Goal: Find specific page/section: Find specific page/section

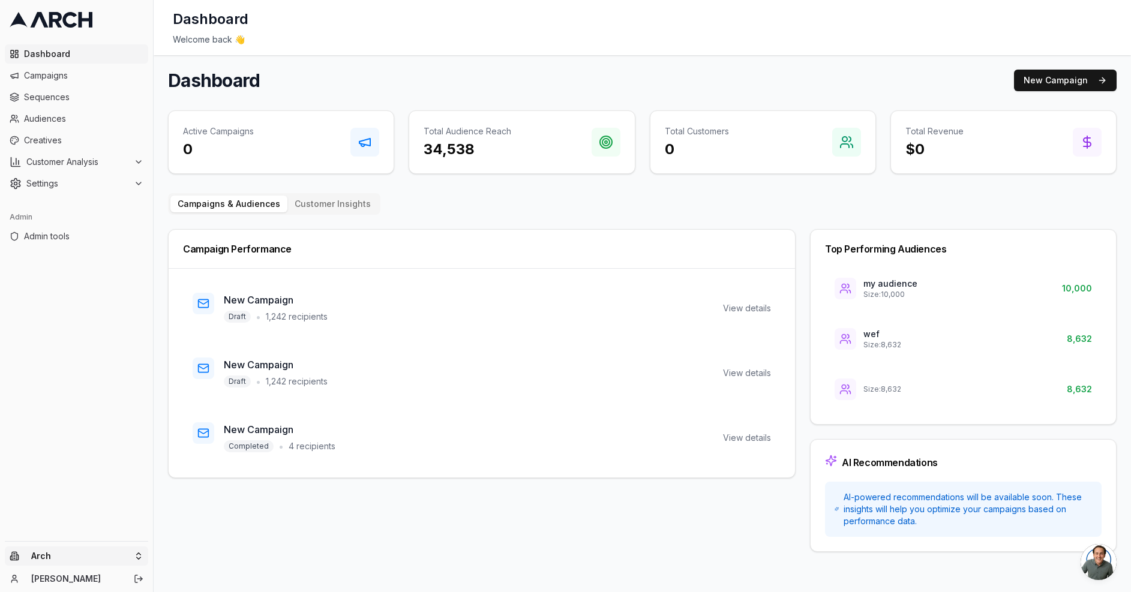
click at [122, 557] on html "Dashboard Campaigns Sequences Audiences Creatives Customer Analysis Settings Ad…" at bounding box center [565, 296] width 1131 height 592
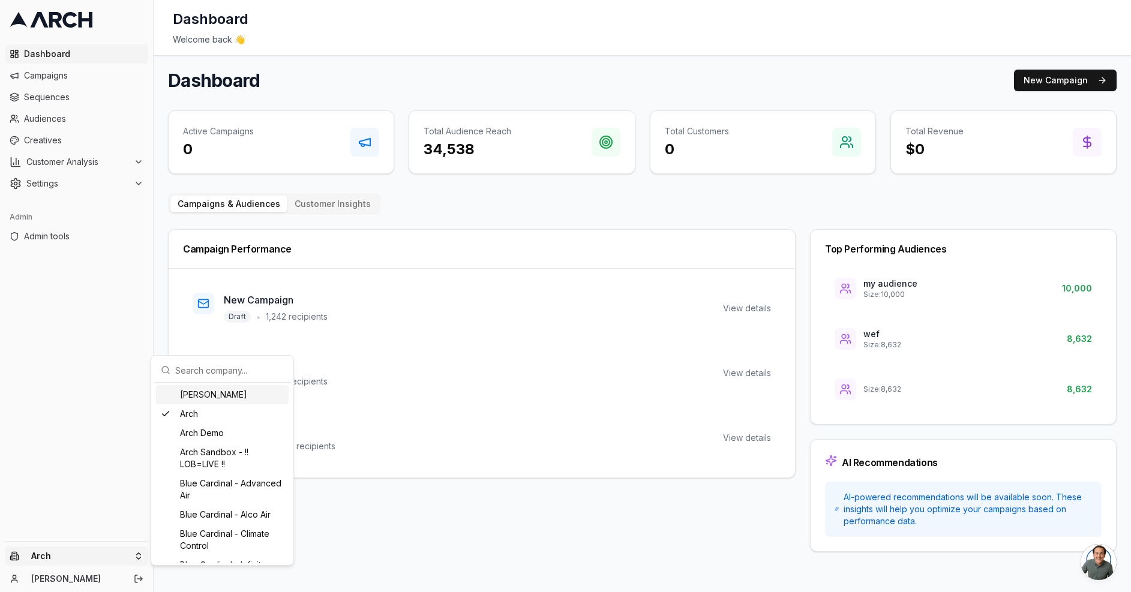
click at [206, 367] on input "text" at bounding box center [229, 370] width 109 height 24
click at [228, 368] on input "text" at bounding box center [229, 370] width 109 height 24
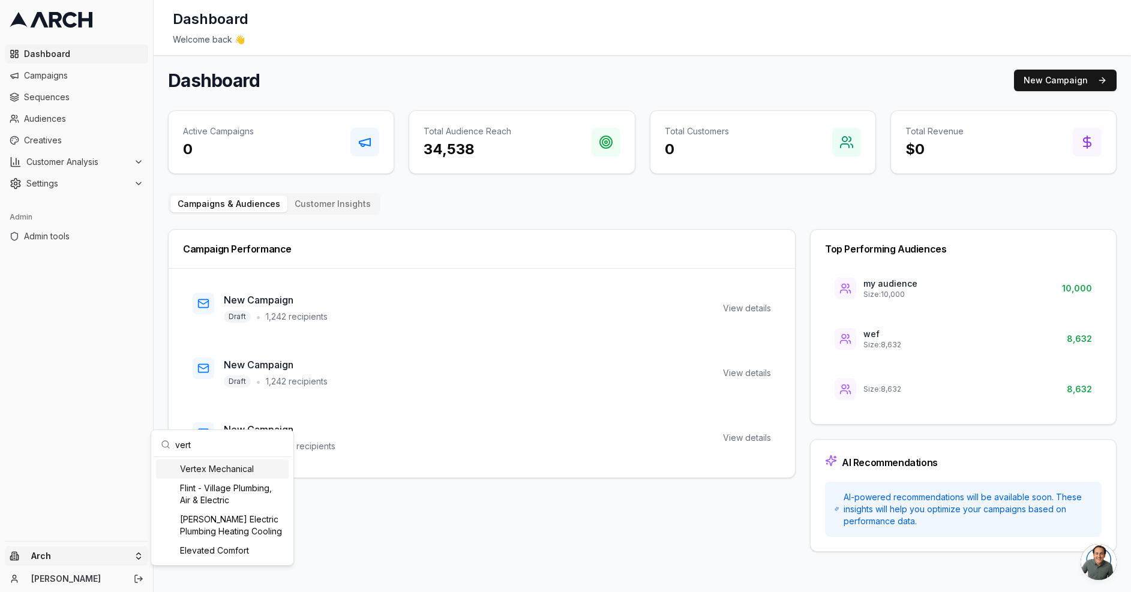
type input "vert"
click at [83, 236] on html "Dashboard Campaigns Sequences Audiences Creatives Customer Analysis Settings Ad…" at bounding box center [565, 296] width 1131 height 592
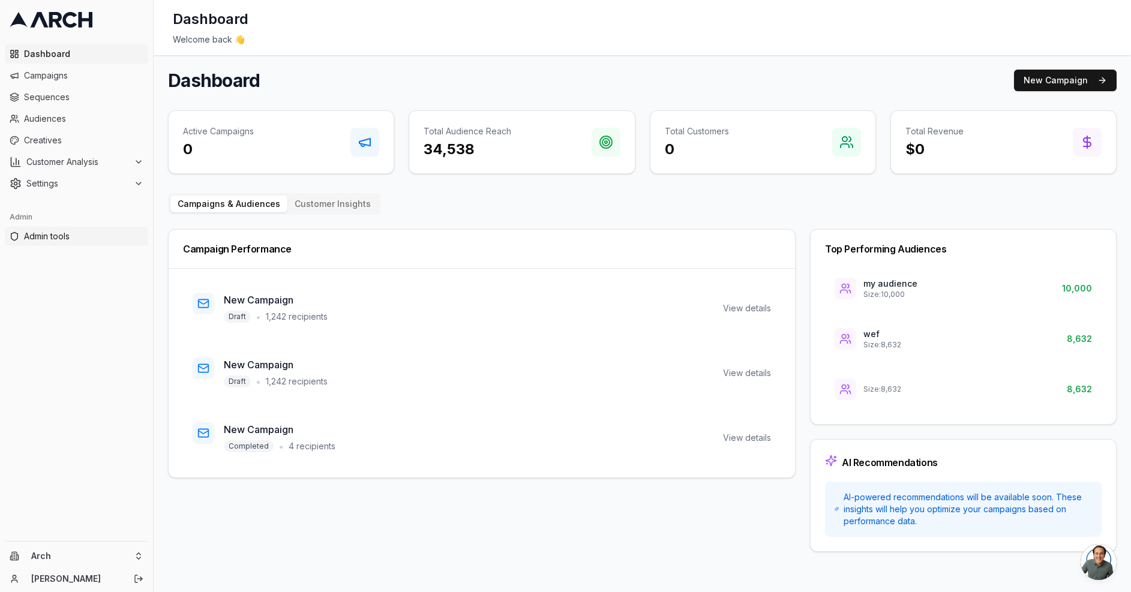
click at [45, 235] on span "Admin tools" at bounding box center [83, 236] width 119 height 12
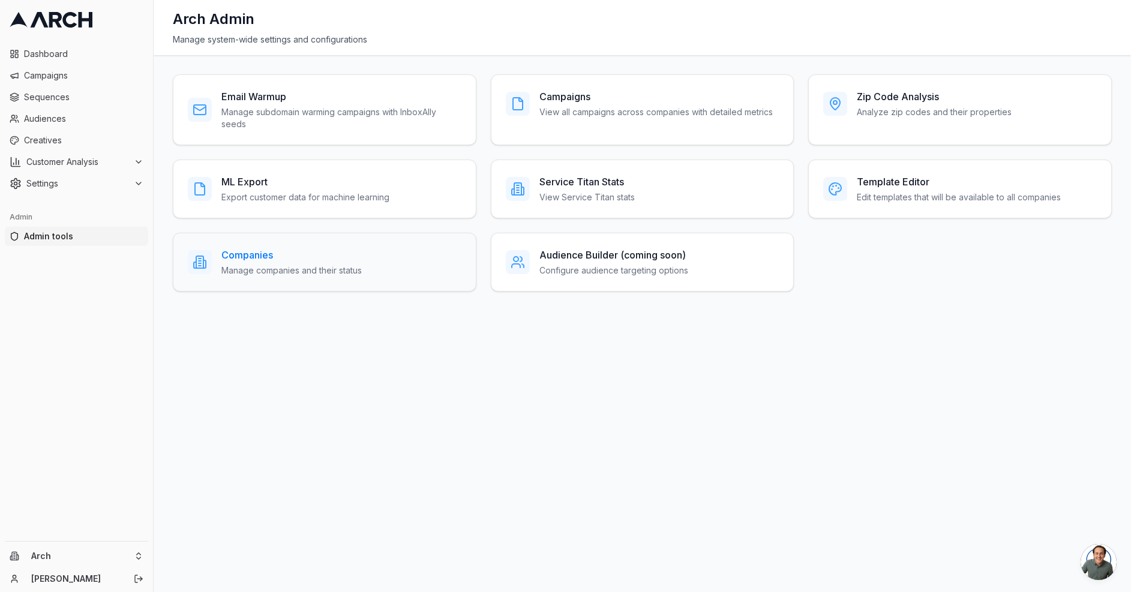
click at [268, 259] on h3 "Companies" at bounding box center [291, 255] width 140 height 14
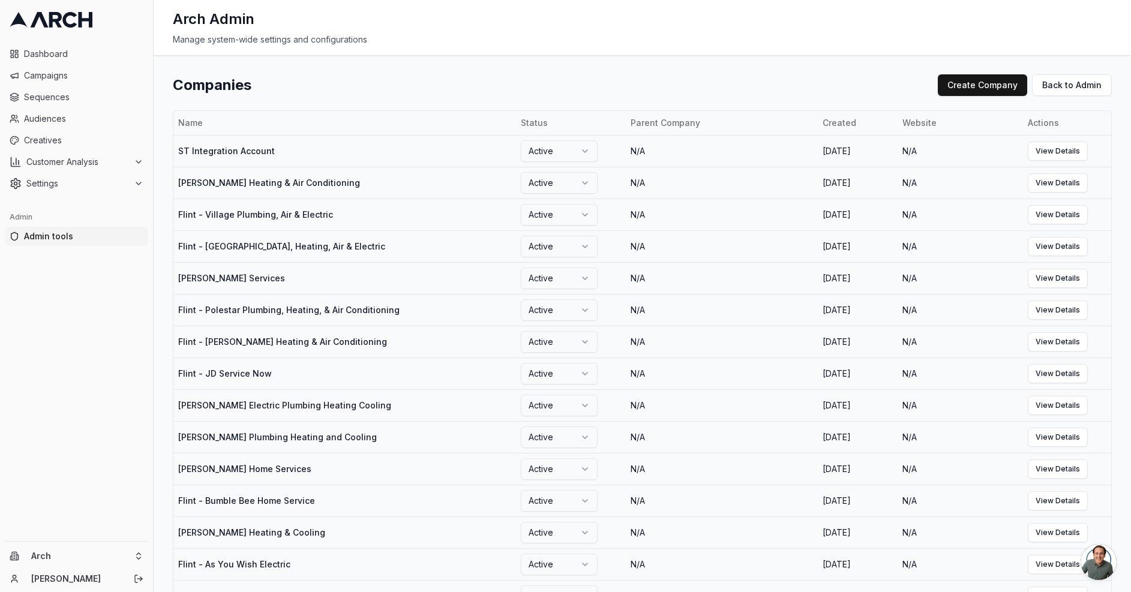
scroll to position [644, 0]
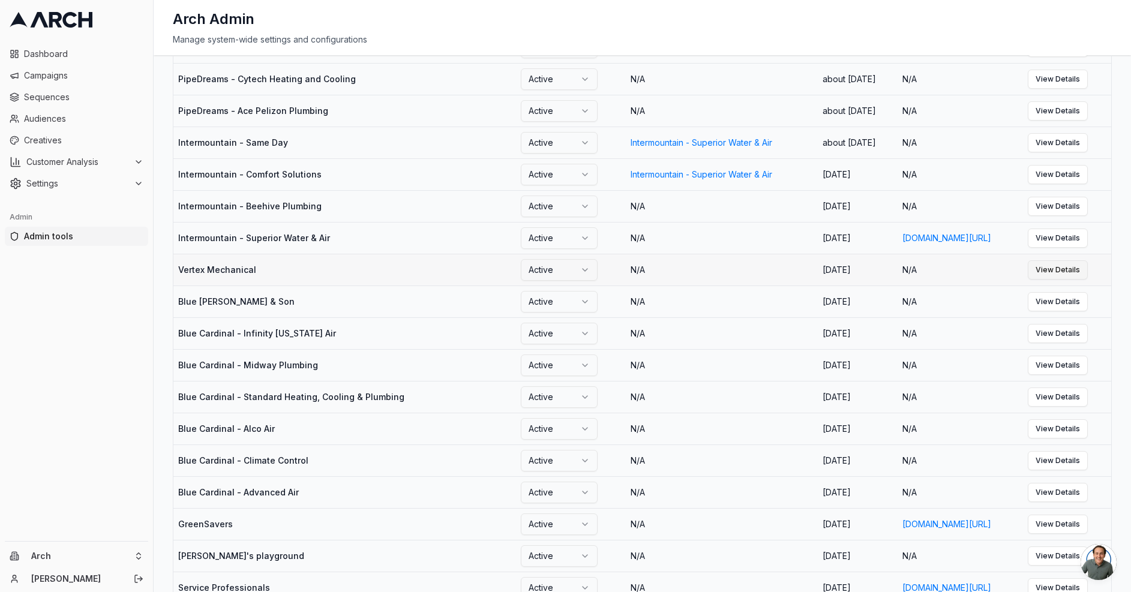
click at [1075, 280] on link "View Details" at bounding box center [1058, 269] width 60 height 19
